Goal: Information Seeking & Learning: Learn about a topic

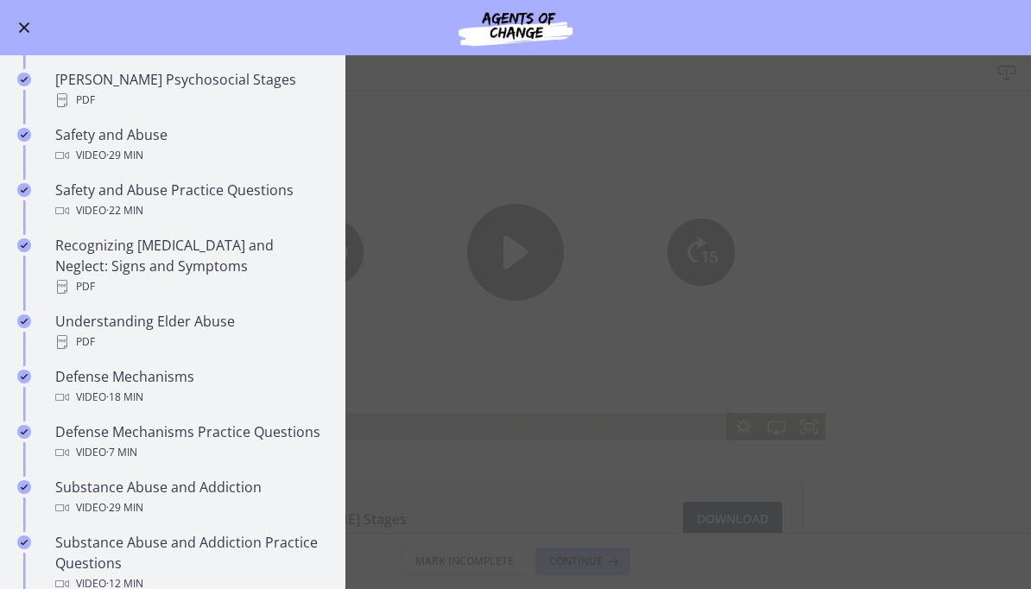
scroll to position [647, 0]
click at [89, 123] on div "Safety and Abuse Video · 29 min" at bounding box center [189, 143] width 269 height 41
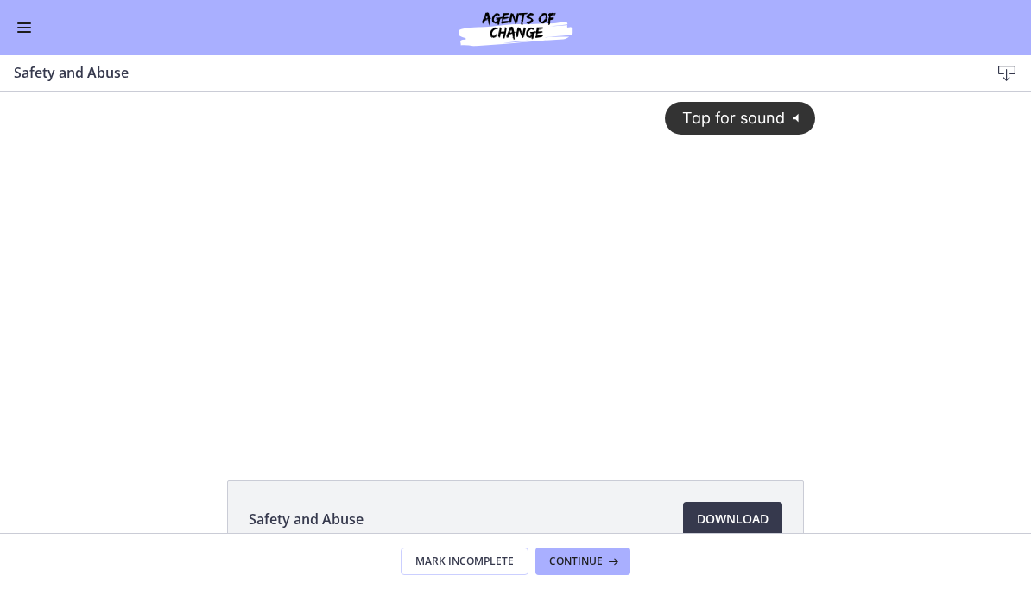
click at [780, 226] on div "Tap for sound @keyframes VOLUME_SMALL_WAVE_FLASH { 0% { opacity: 0; } 33% { opa…" at bounding box center [515, 252] width 620 height 321
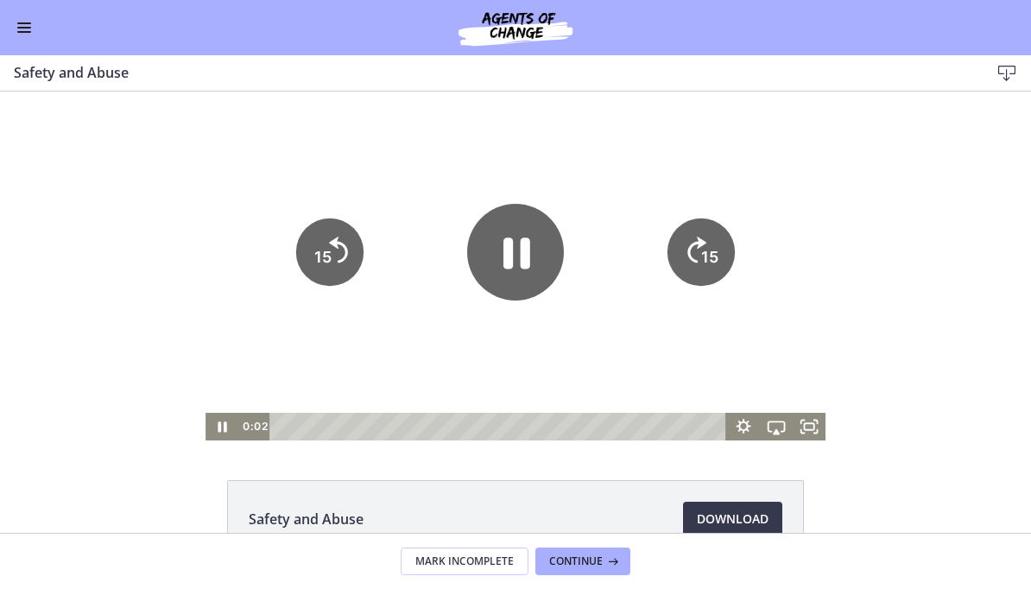
click at [816, 427] on icon "Fullscreen" at bounding box center [808, 427] width 33 height 28
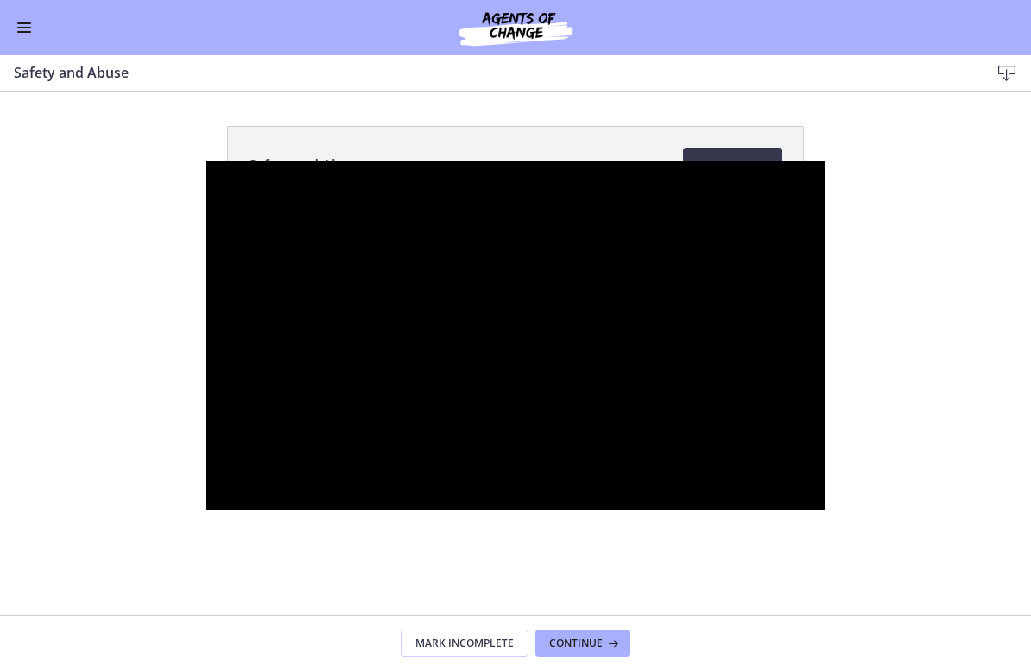
click at [456, 411] on div at bounding box center [515, 335] width 620 height 349
click at [563, 403] on div at bounding box center [515, 335] width 620 height 349
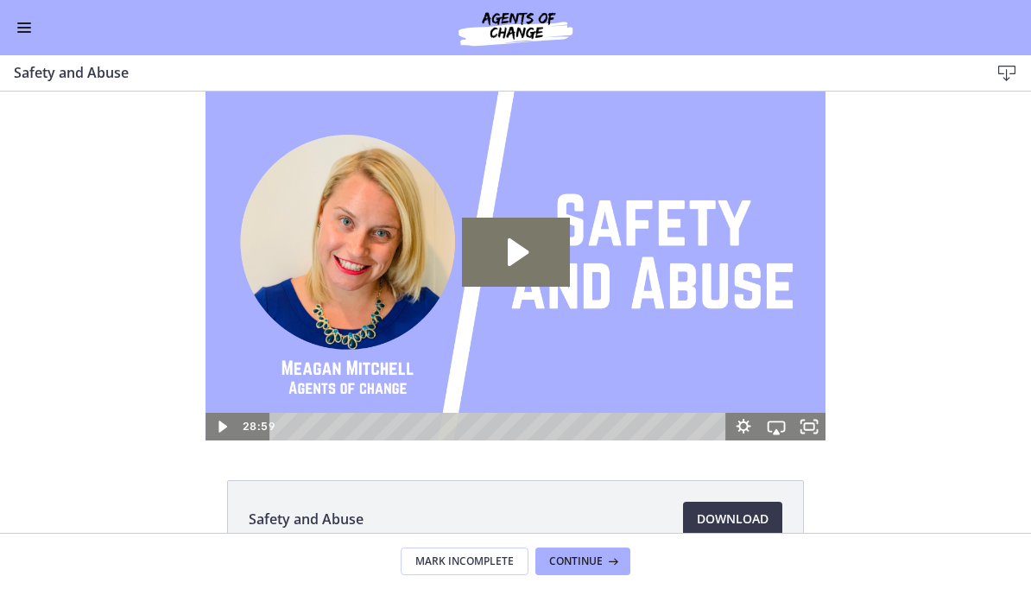
click at [34, 25] on button "Enable menu" at bounding box center [24, 27] width 21 height 21
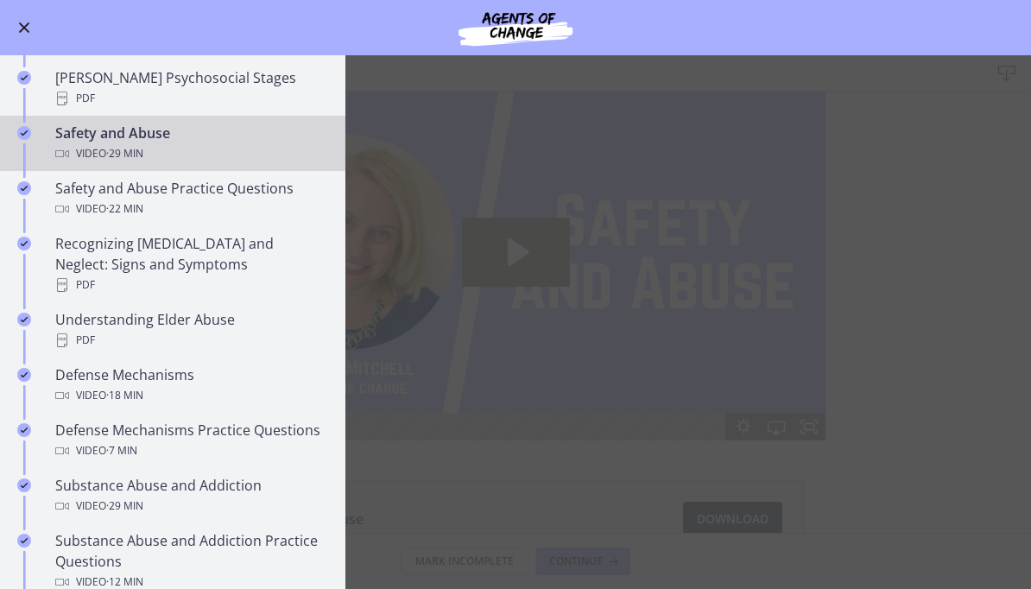
click at [71, 199] on div "Video · 22 min" at bounding box center [189, 209] width 269 height 21
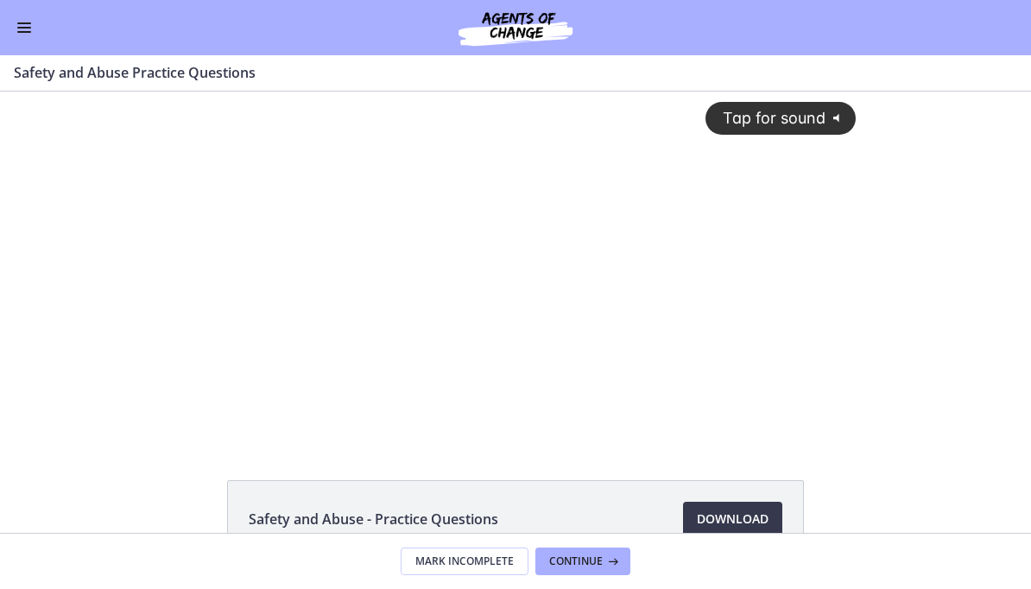
click at [202, 242] on div "Tap for sound @keyframes VOLUME_SMALL_WAVE_FLASH { 0% { opacity: 0; } 33% { opa…" at bounding box center [515, 252] width 702 height 321
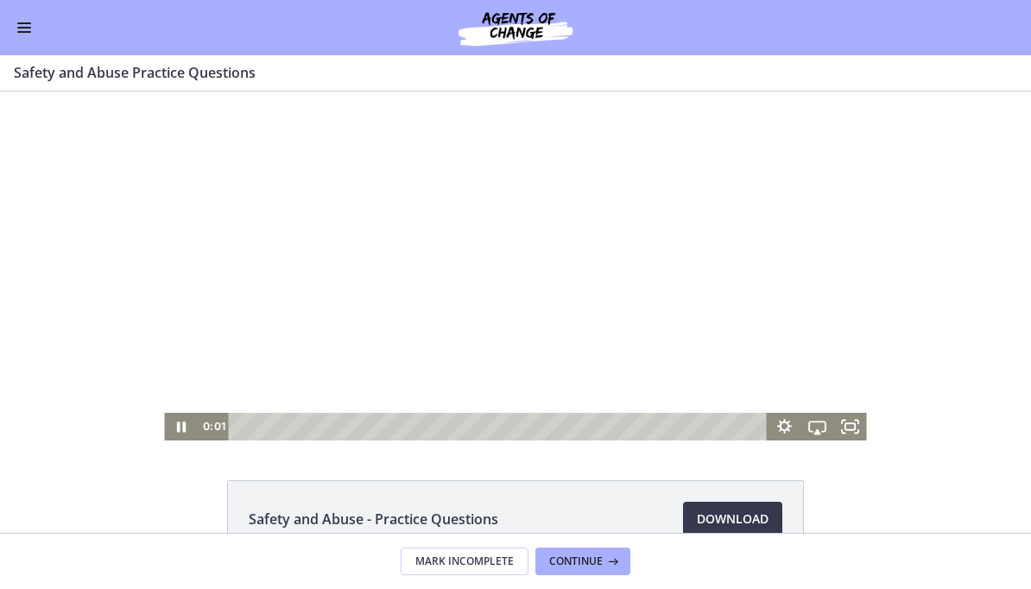
click at [845, 430] on rect "Fullscreen" at bounding box center [849, 426] width 9 height 7
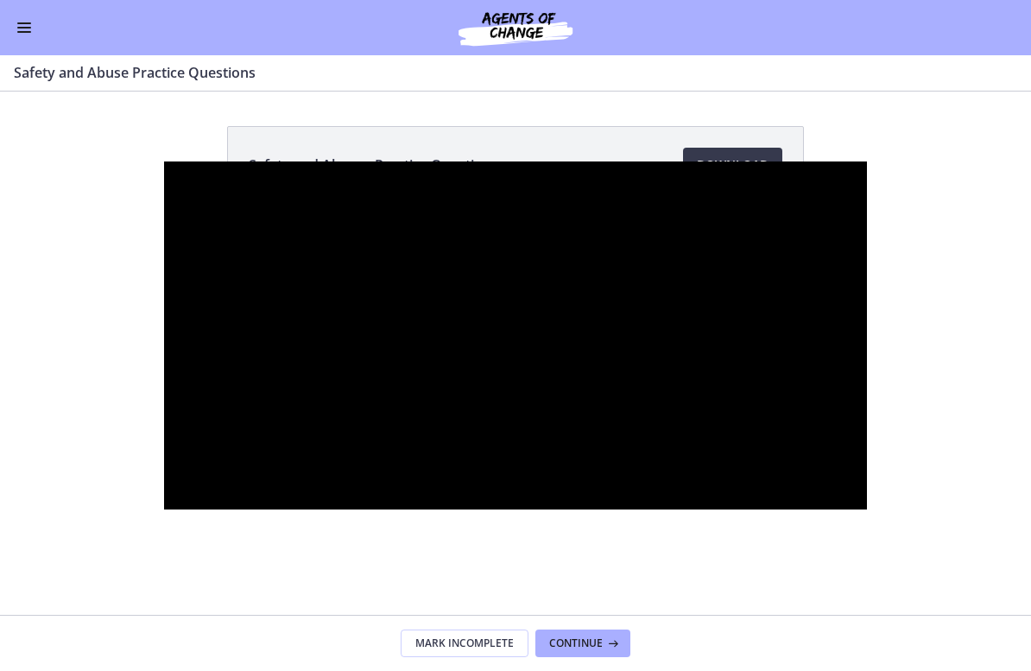
click at [358, 271] on div at bounding box center [515, 335] width 702 height 349
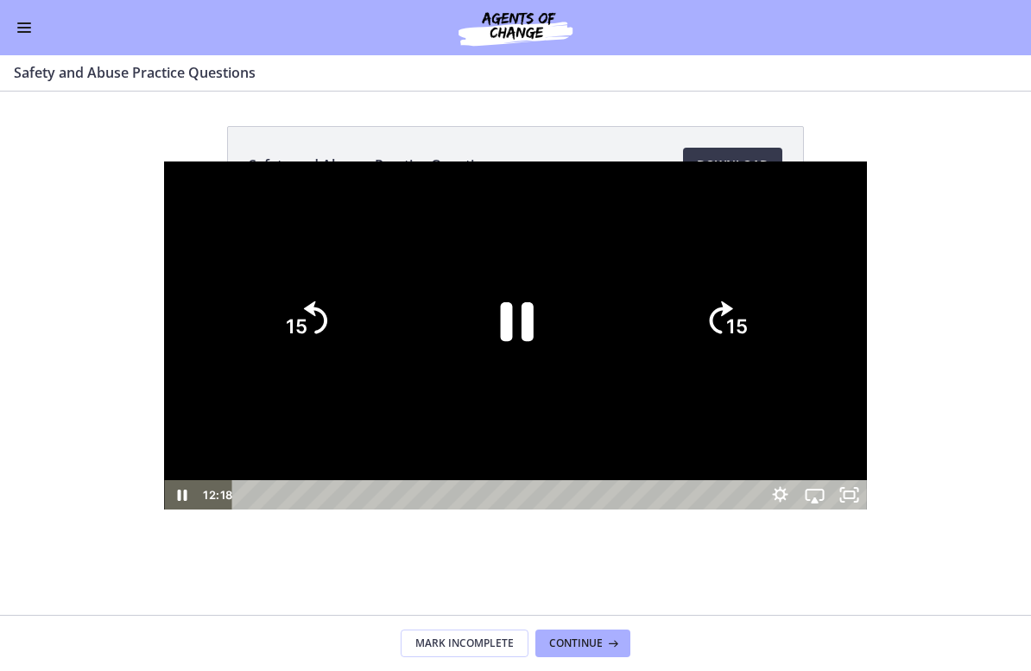
click at [505, 325] on icon "Pause" at bounding box center [517, 322] width 33 height 39
